Goal: Task Accomplishment & Management: Complete application form

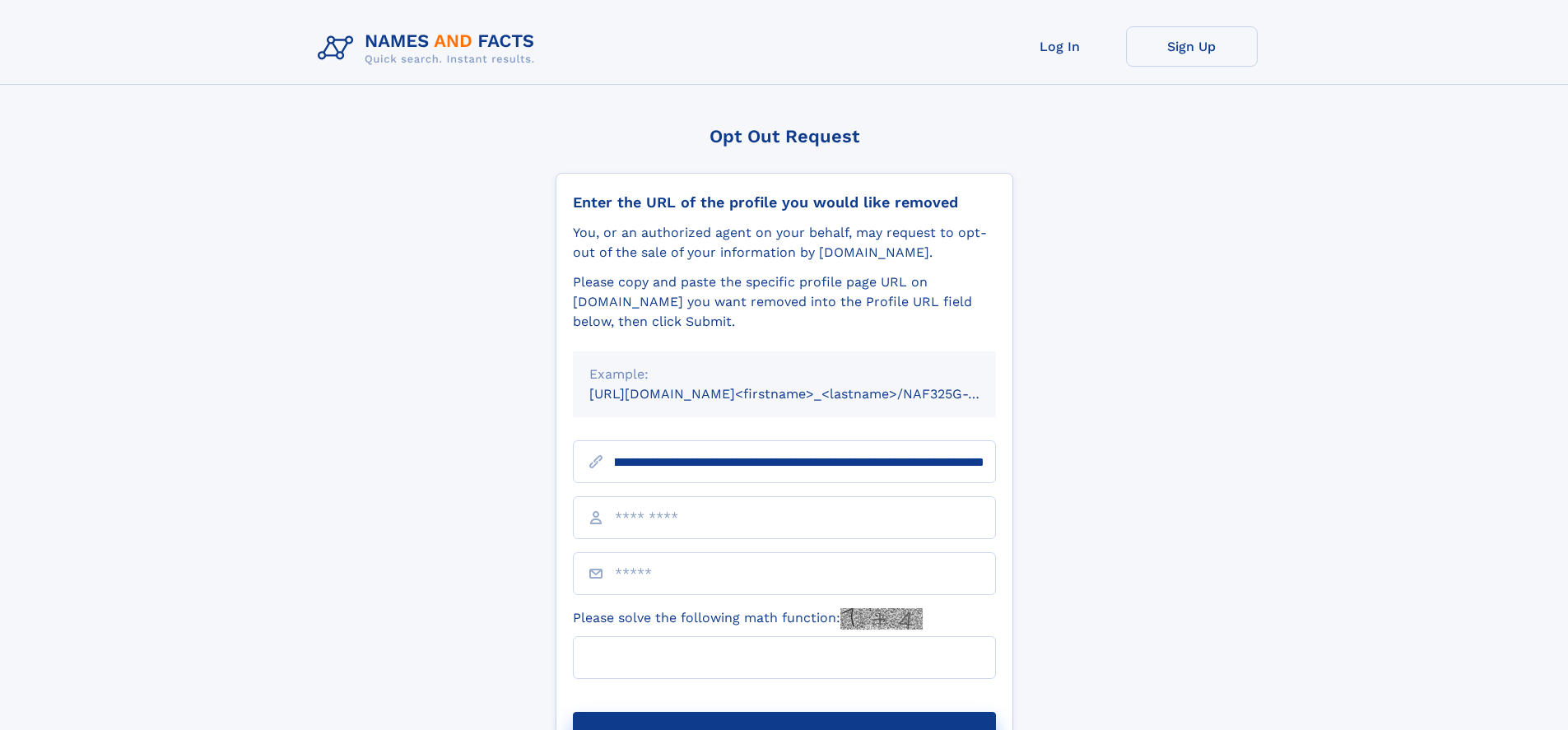
scroll to position [0, 191]
type input "**********"
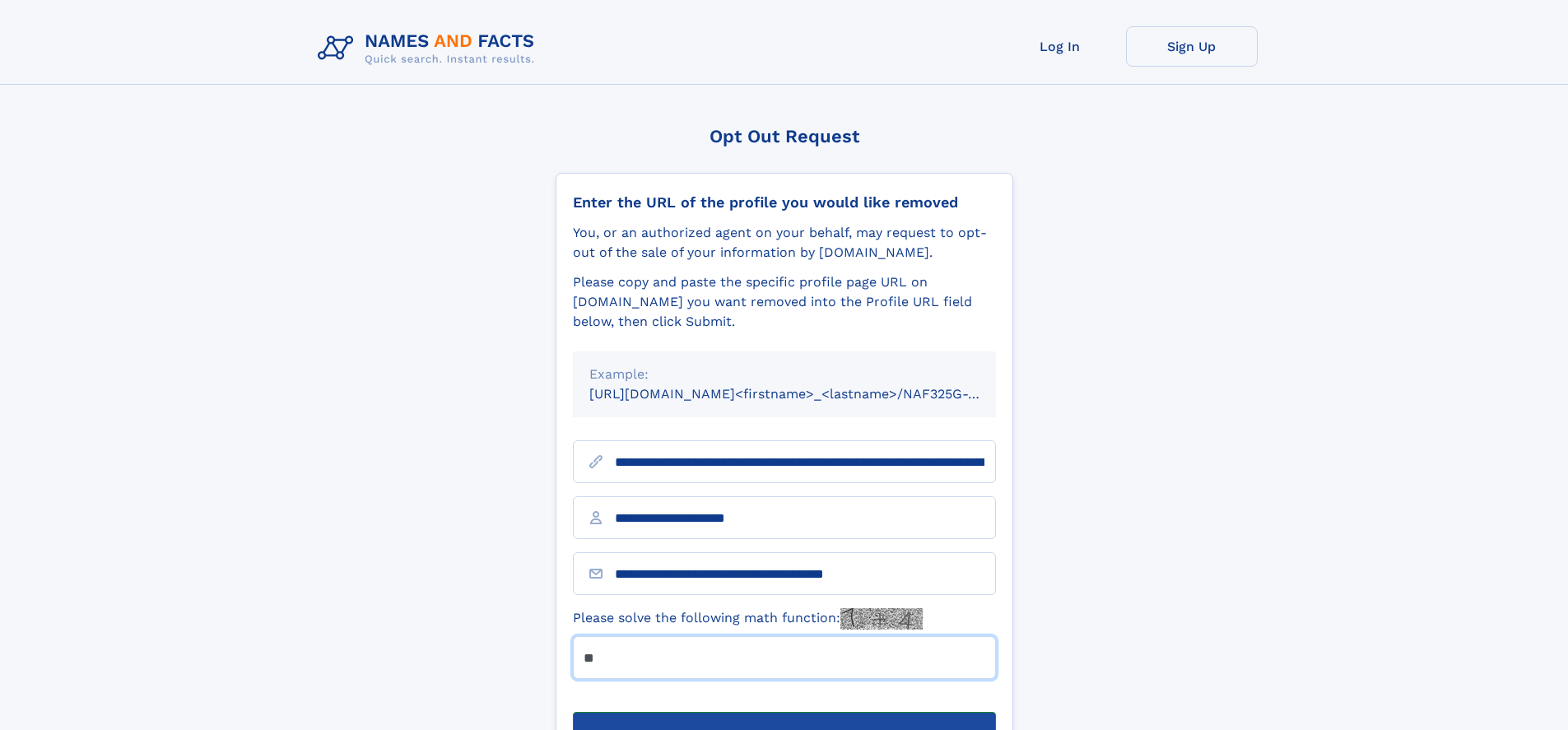
type input "**"
click at [784, 713] on button "Submit Opt Out Request" at bounding box center [784, 738] width 423 height 52
